Goal: Book appointment/travel/reservation

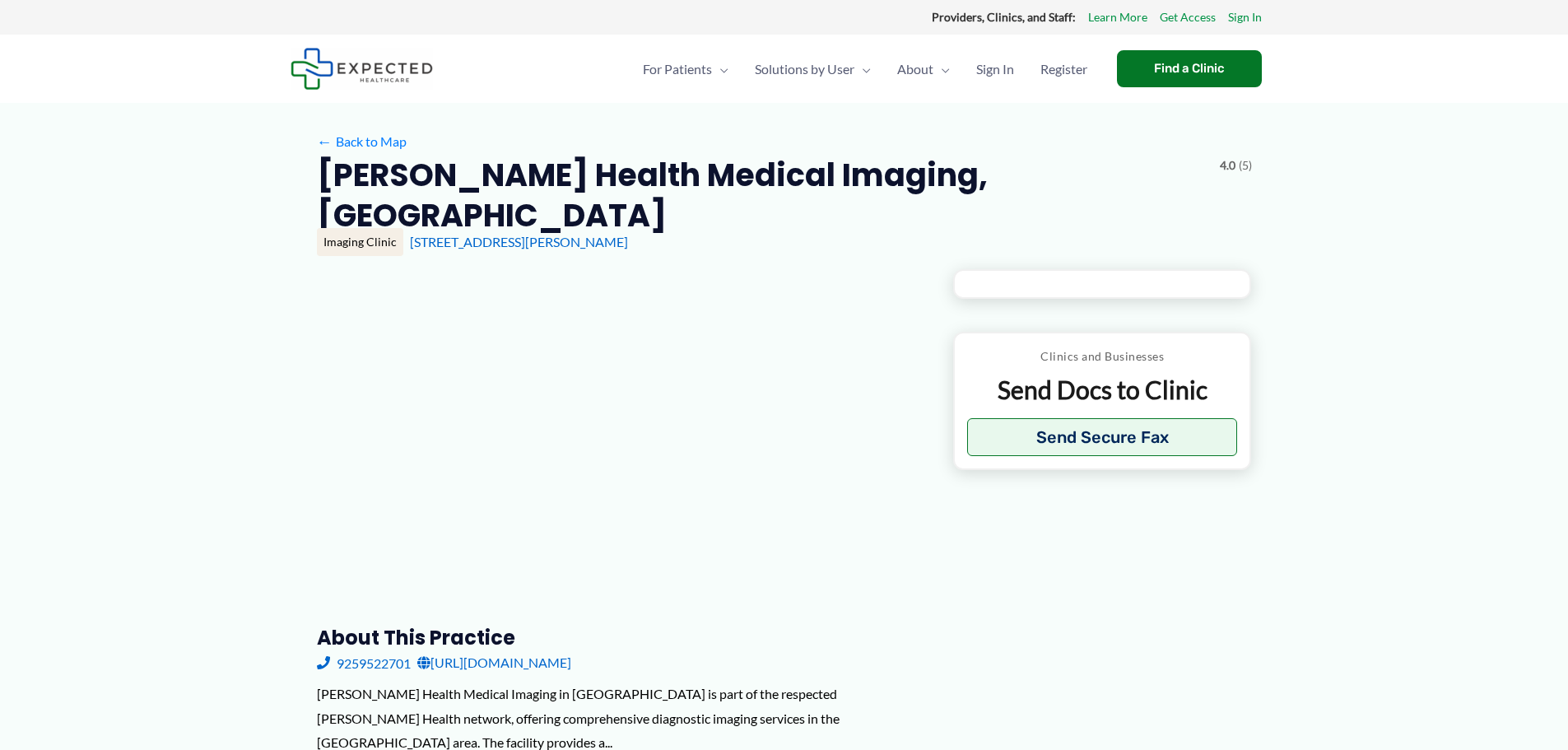
type input "**********"
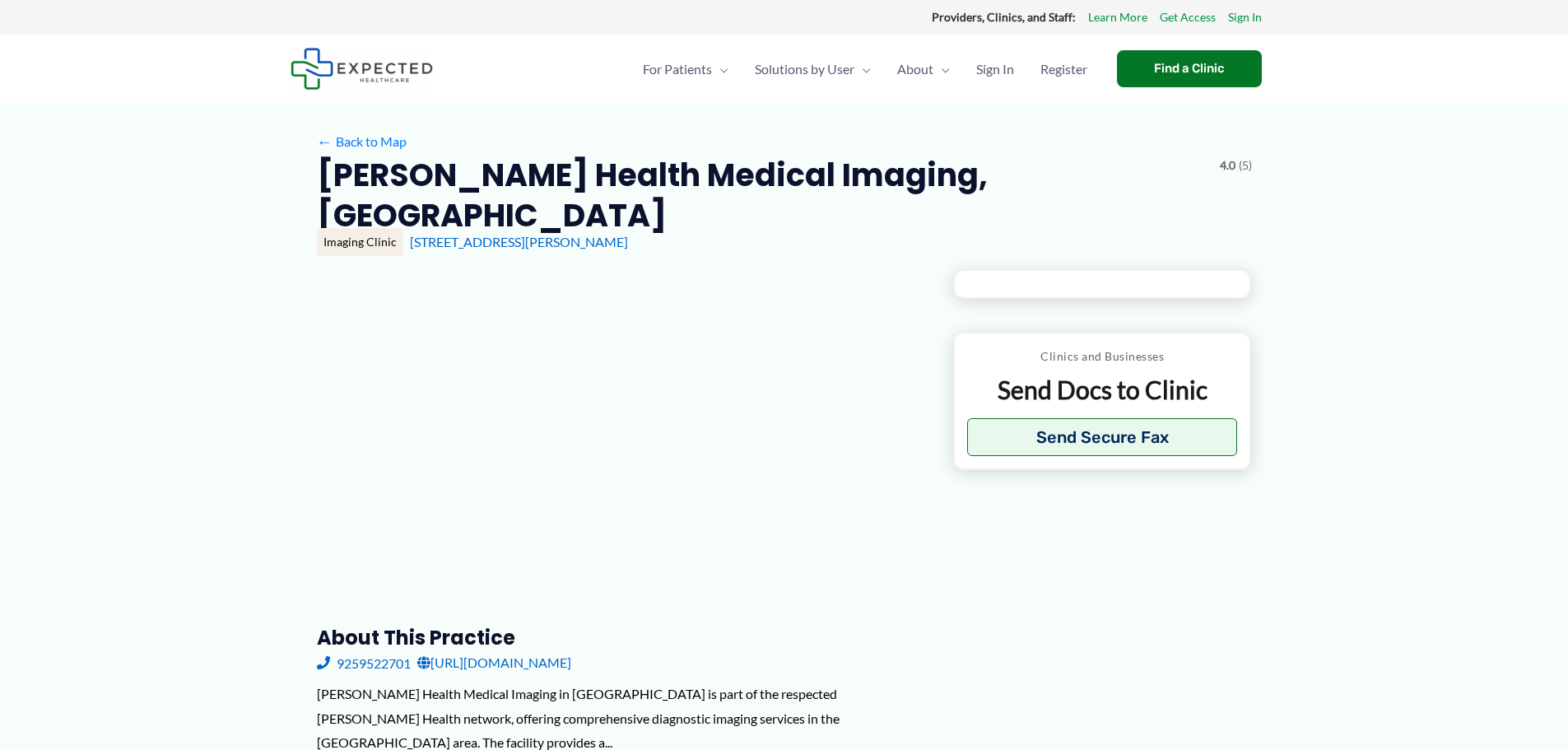
type input "**********"
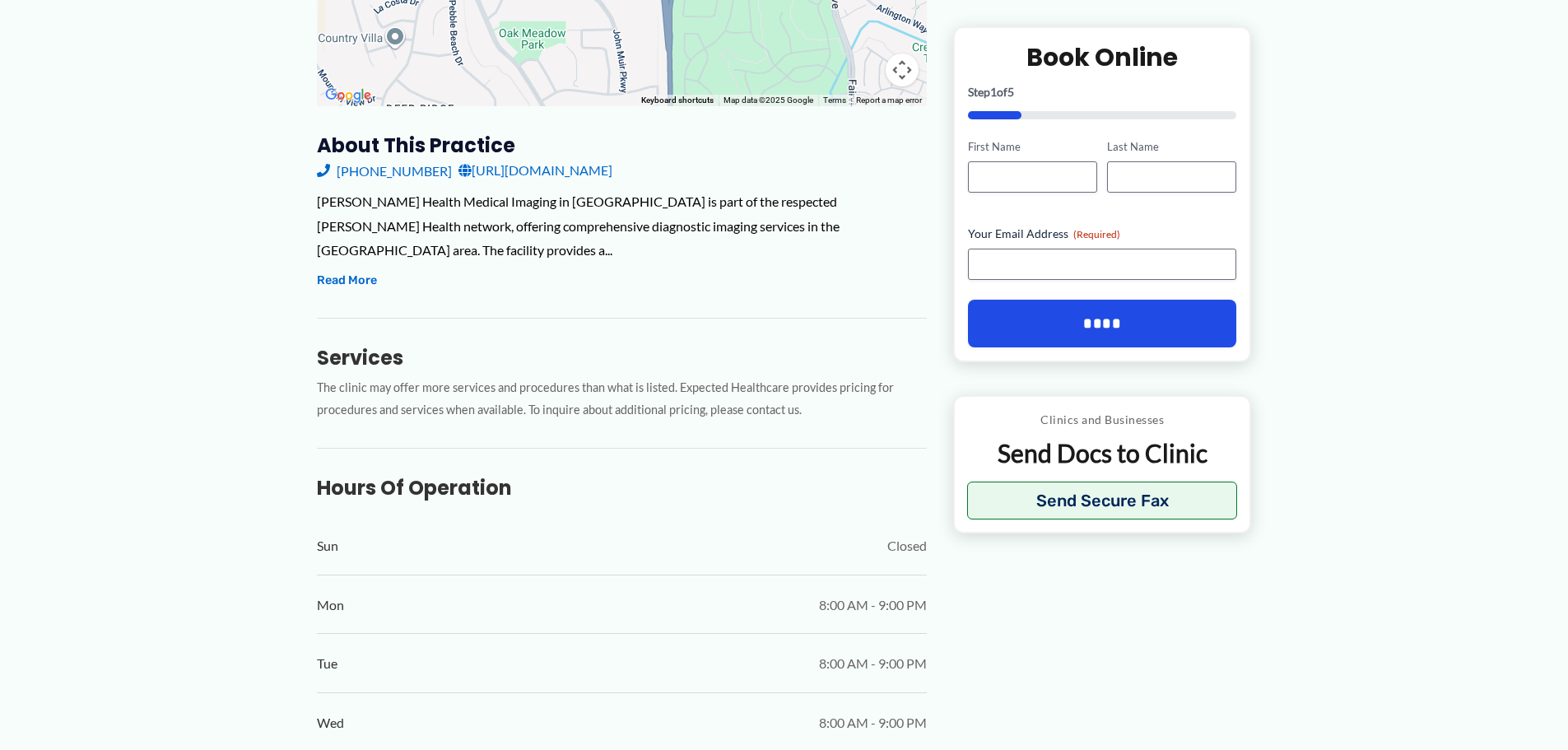
scroll to position [412, 0]
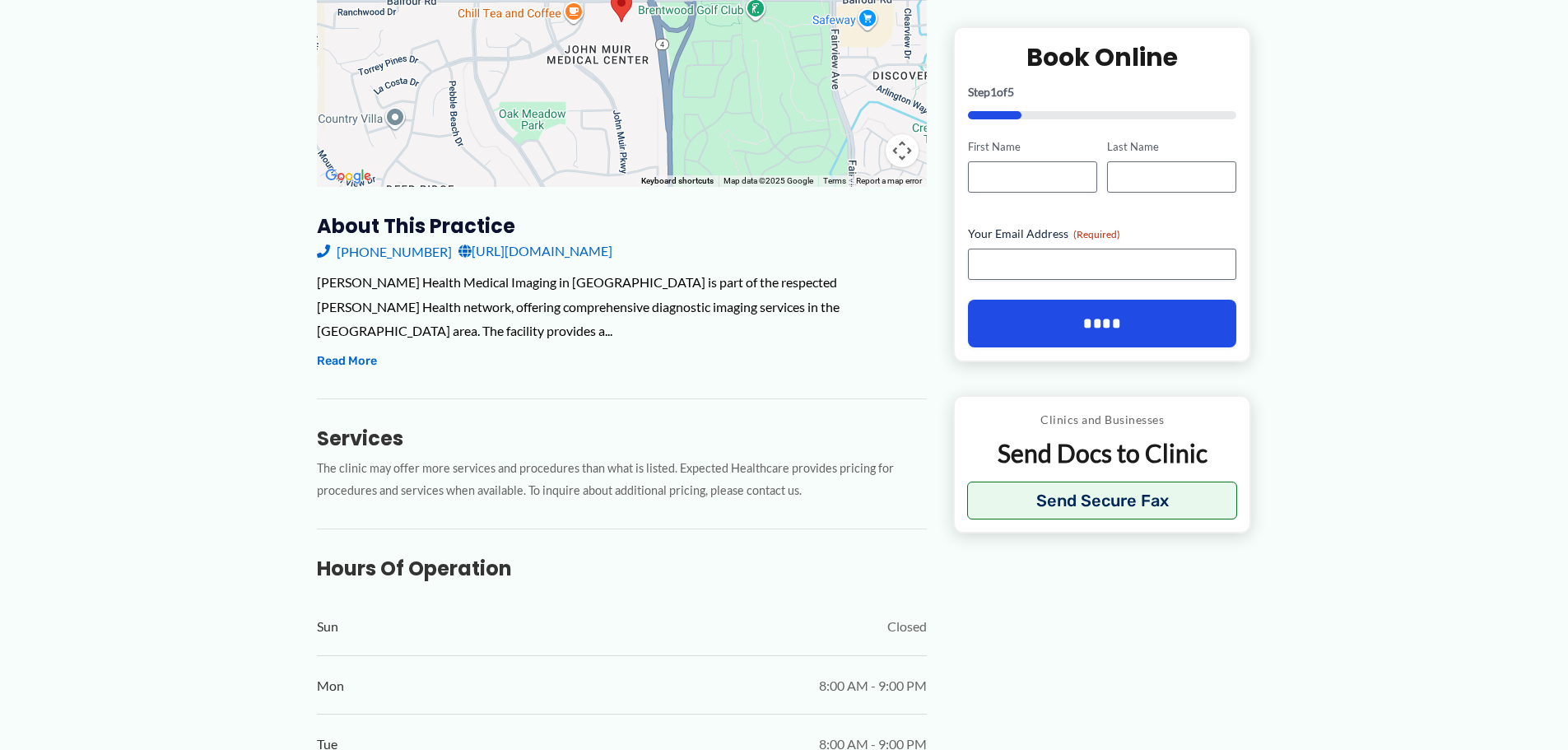
click at [561, 239] on link "[URL][DOMAIN_NAME]" at bounding box center [535, 251] width 154 height 24
